Goal: Task Accomplishment & Management: Manage account settings

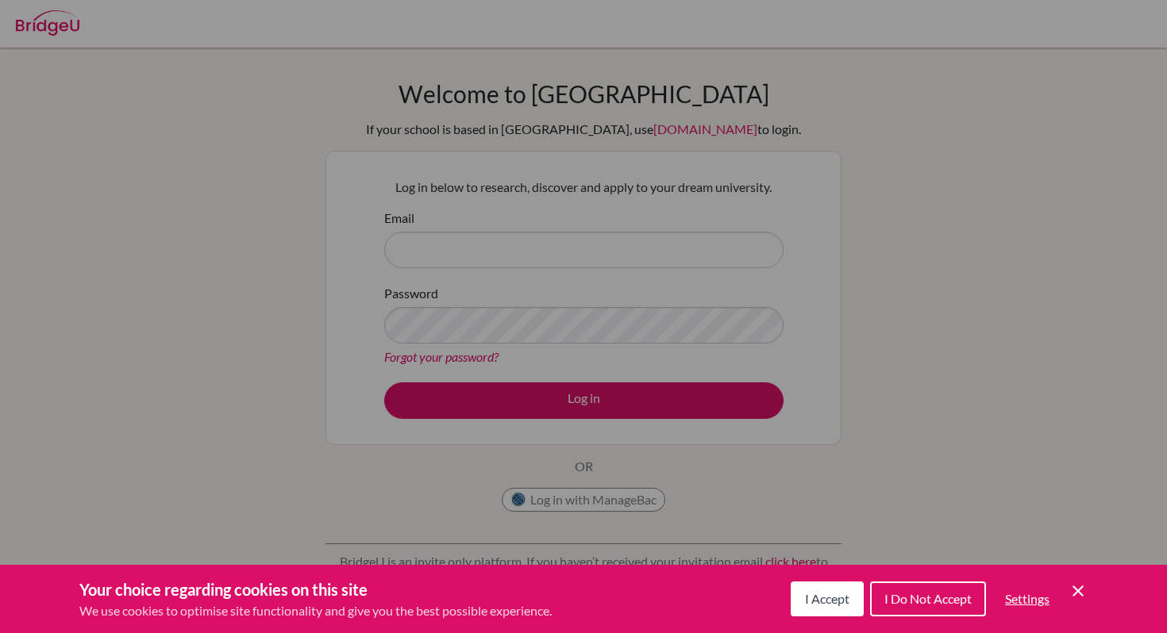
click at [833, 600] on span "I Accept" at bounding box center [827, 598] width 44 height 15
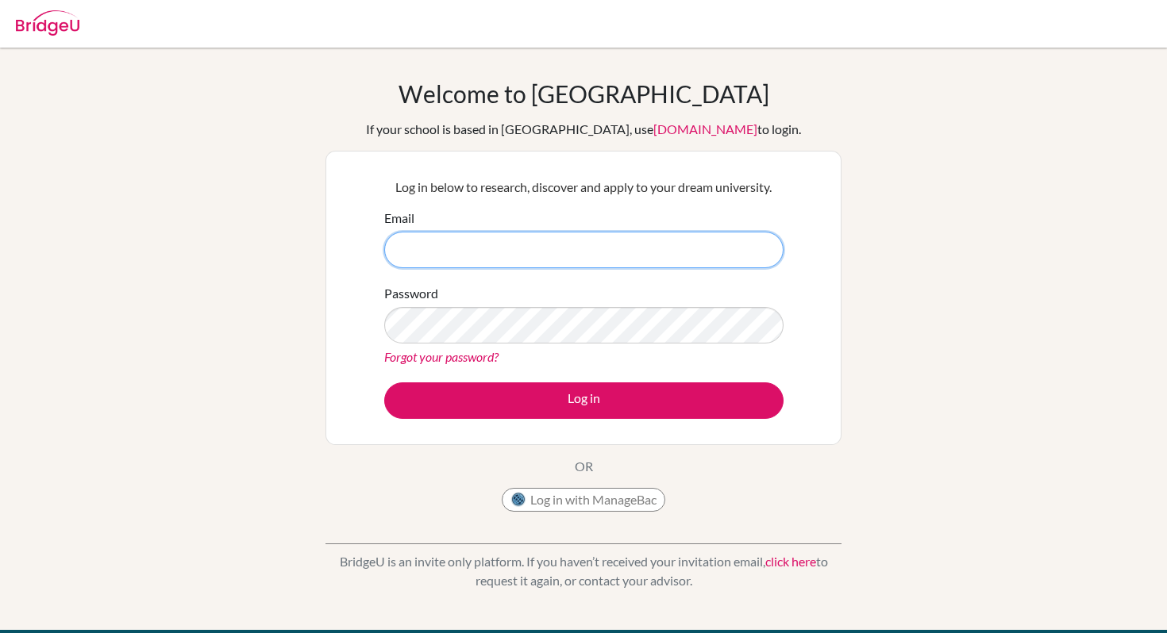
click at [575, 252] on input "Email" at bounding box center [583, 250] width 399 height 37
type input "dia190446@diaestudents.com"
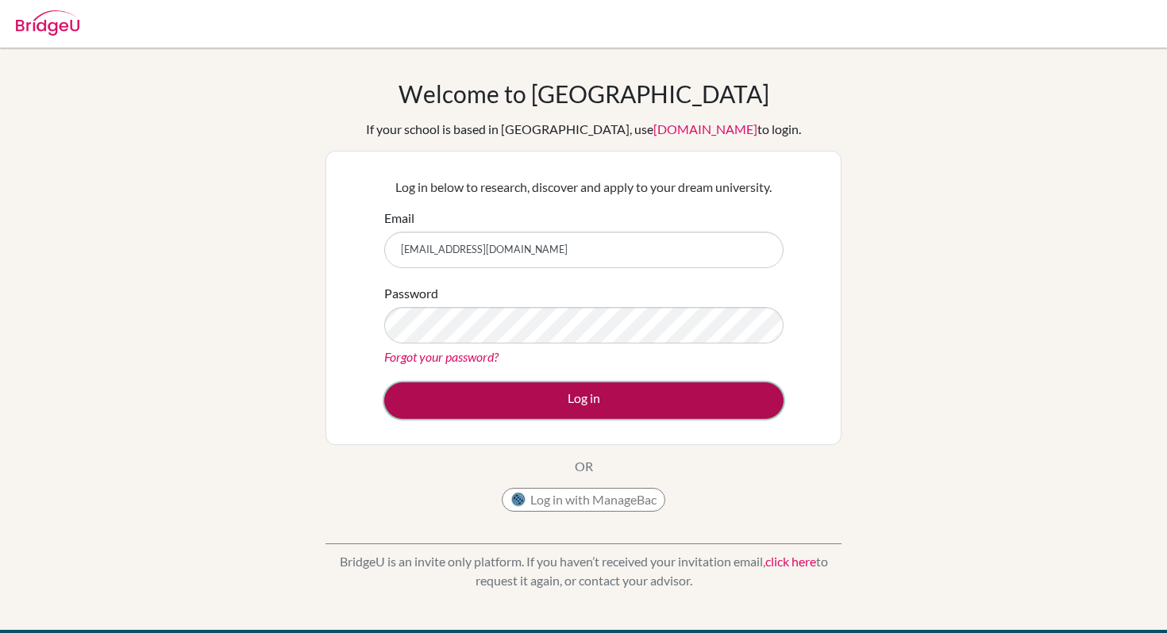
click at [548, 410] on button "Log in" at bounding box center [583, 401] width 399 height 37
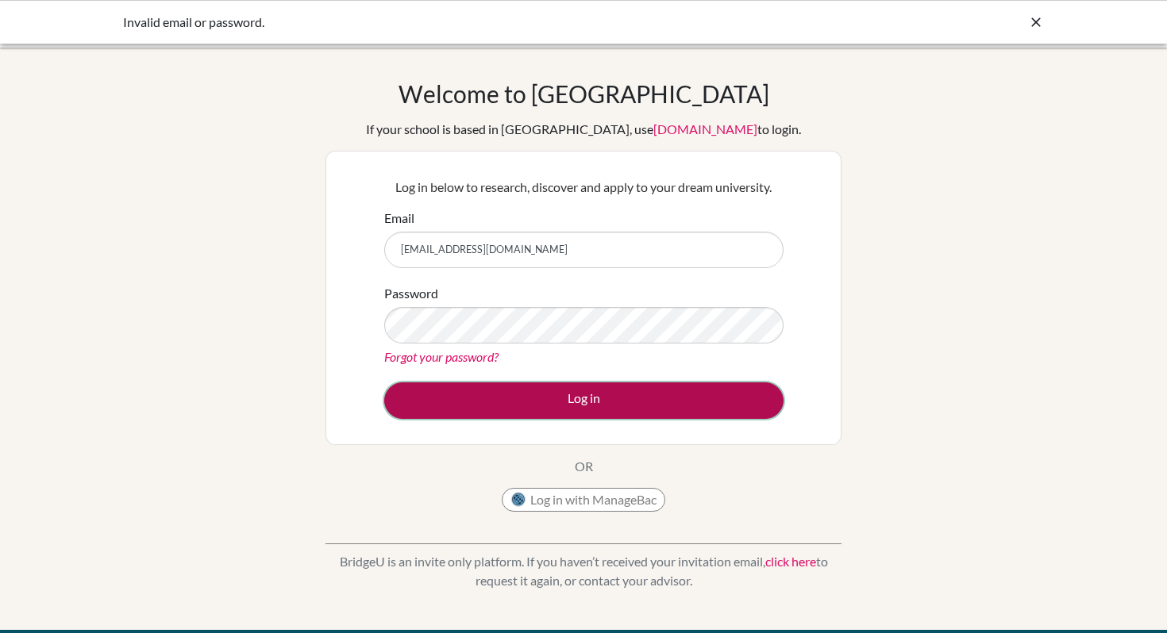
click at [520, 411] on button "Log in" at bounding box center [583, 401] width 399 height 37
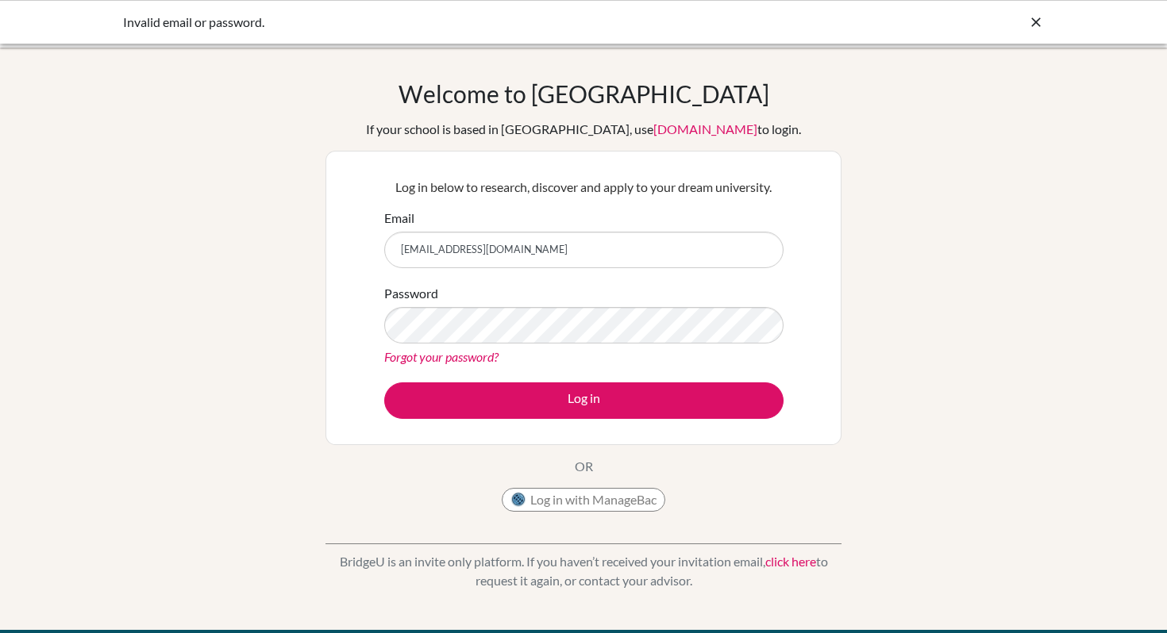
click at [483, 358] on link "Forgot your password?" at bounding box center [441, 356] width 114 height 15
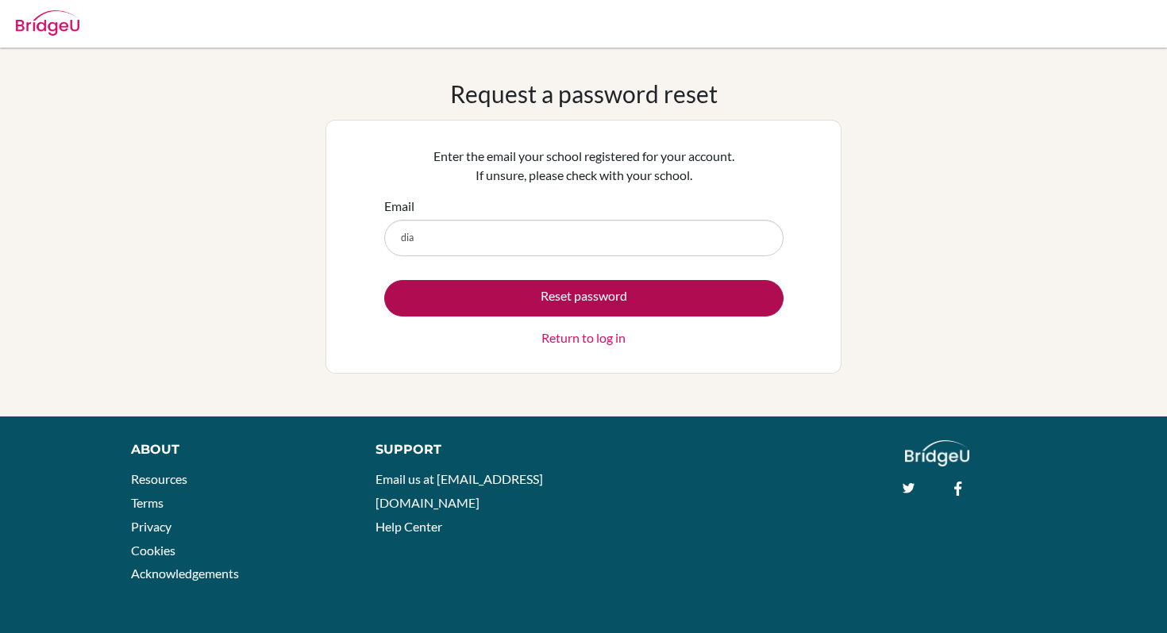
type input "dia190446@diaestudents.com"
click at [502, 306] on button "Reset password" at bounding box center [583, 298] width 399 height 37
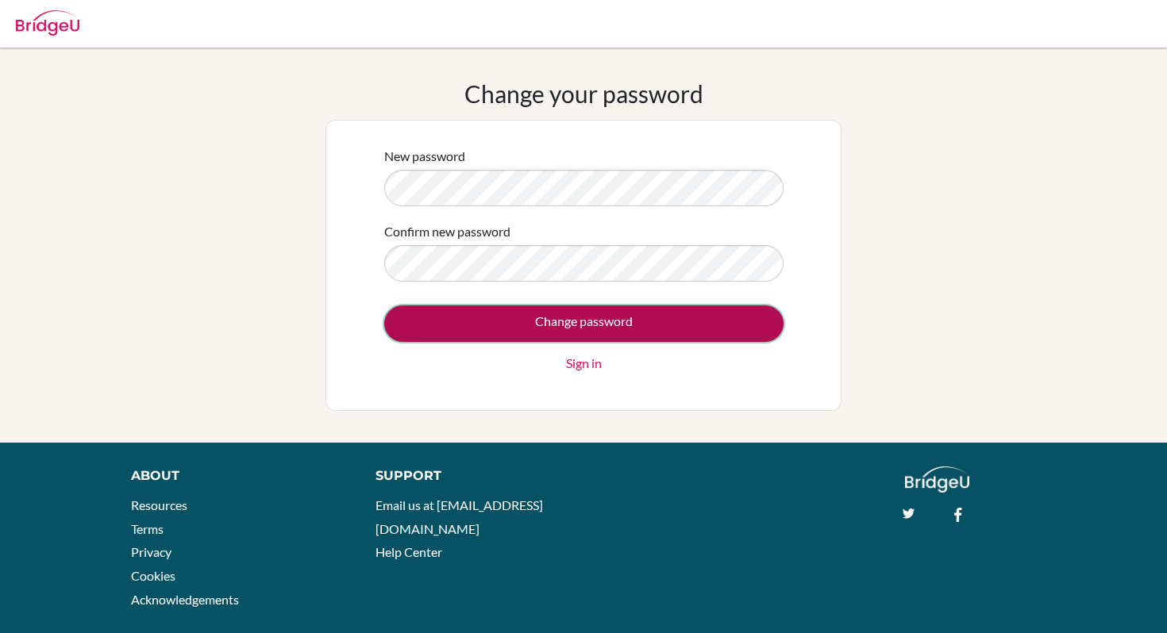
click at [460, 318] on input "Change password" at bounding box center [583, 324] width 399 height 37
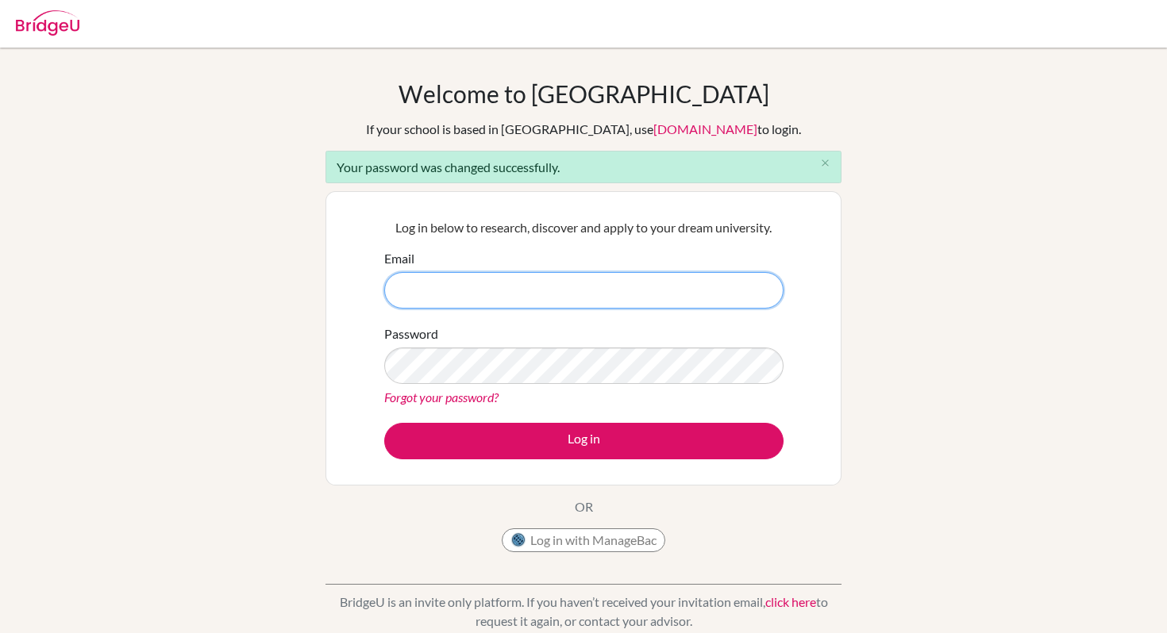
type input "[EMAIL_ADDRESS][DOMAIN_NAME]"
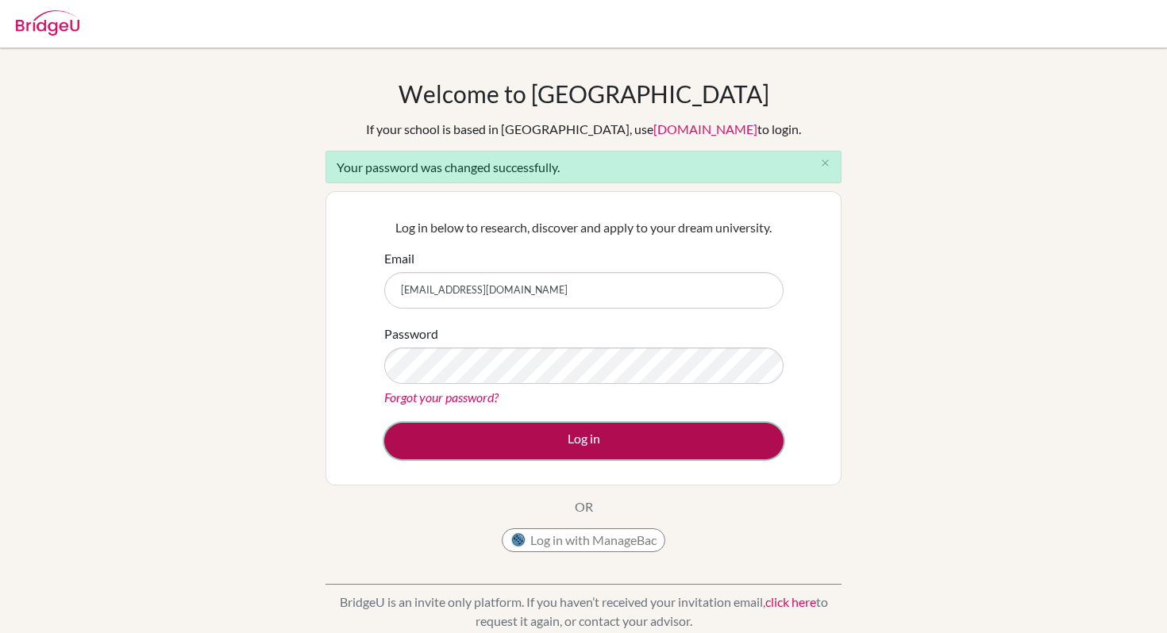
click at [586, 432] on button "Log in" at bounding box center [583, 441] width 399 height 37
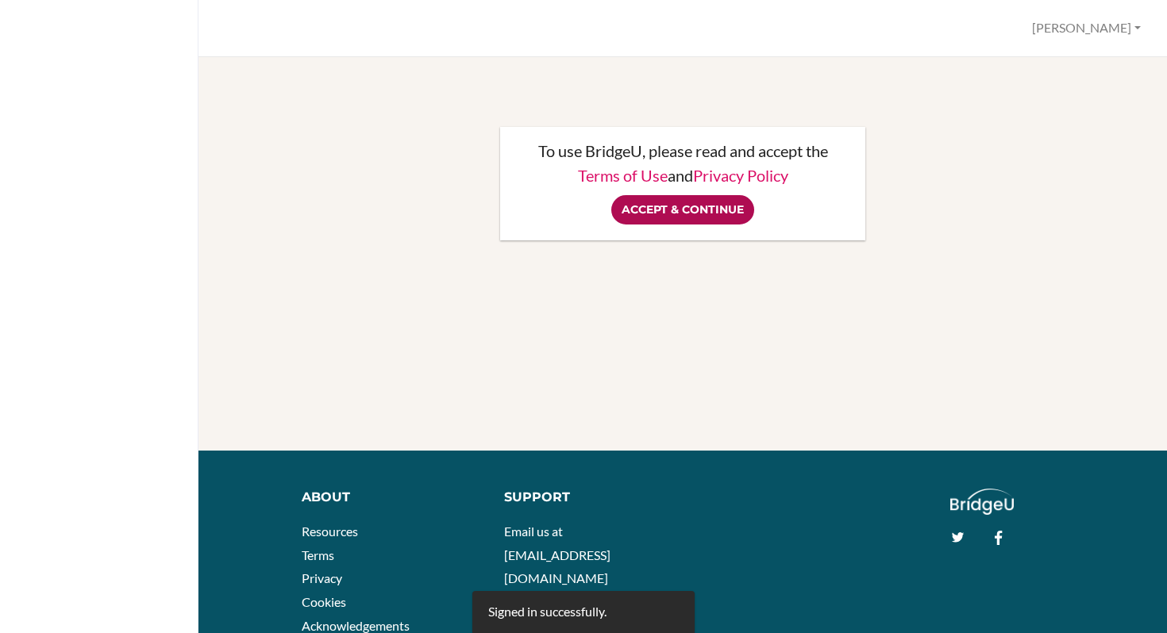
click at [702, 212] on input "Accept & Continue" at bounding box center [682, 209] width 143 height 29
